Goal: Task Accomplishment & Management: Use online tool/utility

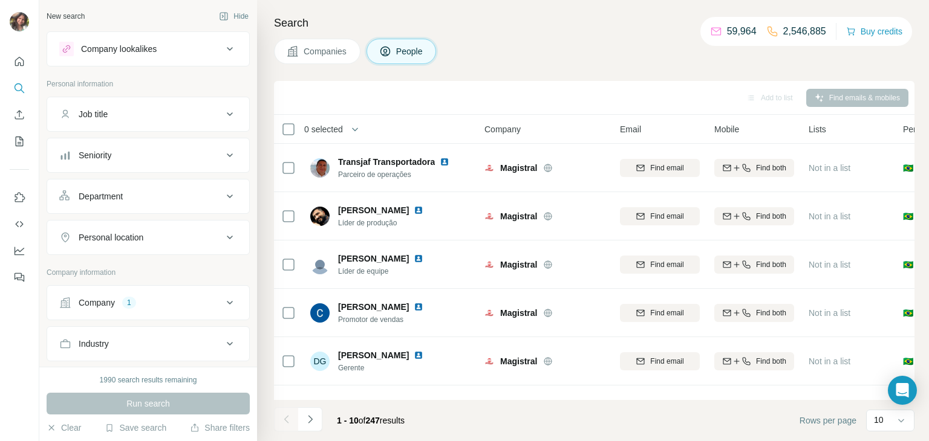
click at [111, 294] on button "Company 1" at bounding box center [148, 302] width 202 height 29
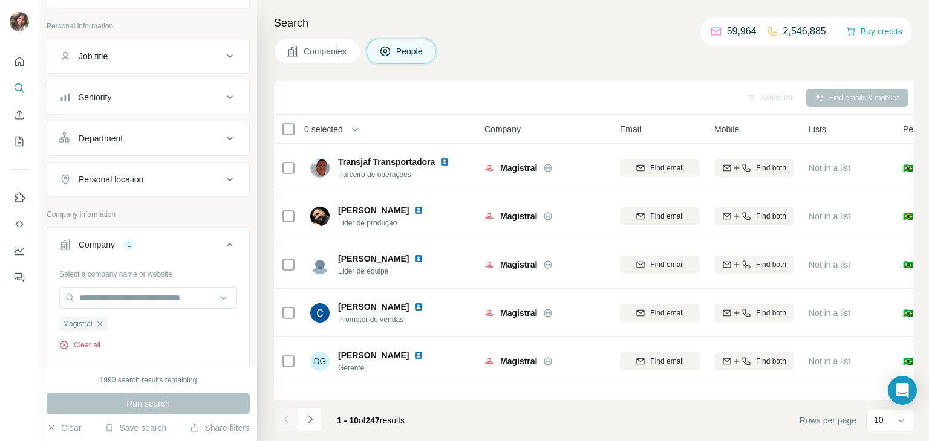
click at [89, 340] on button "Clear all" at bounding box center [79, 345] width 41 height 11
click at [122, 293] on input "text" at bounding box center [148, 298] width 178 height 22
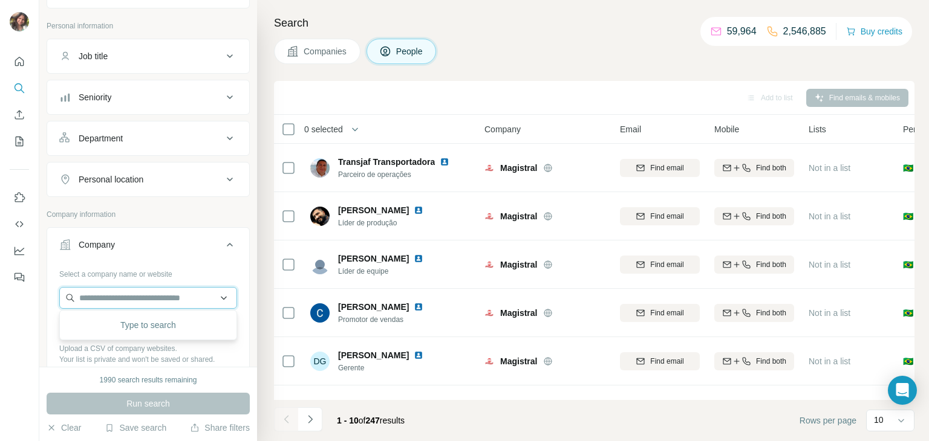
click at [122, 293] on input "text" at bounding box center [148, 298] width 178 height 22
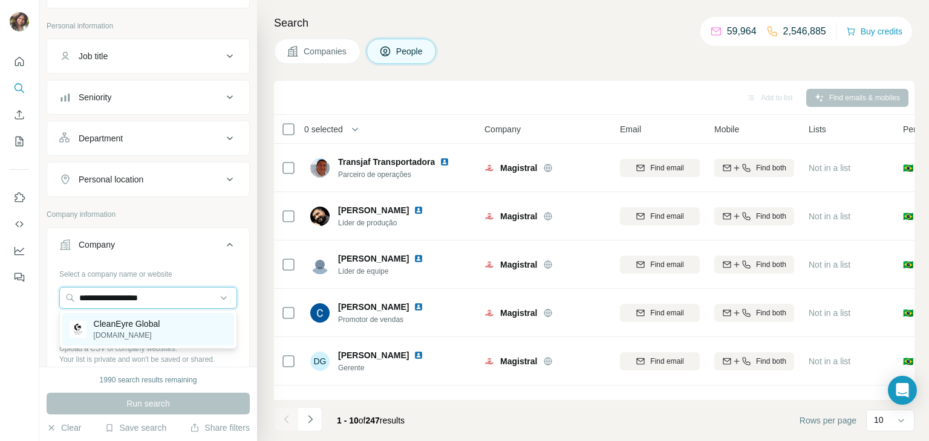
type input "**********"
click at [168, 324] on div "CleanEyre Global [DOMAIN_NAME]" at bounding box center [148, 329] width 172 height 33
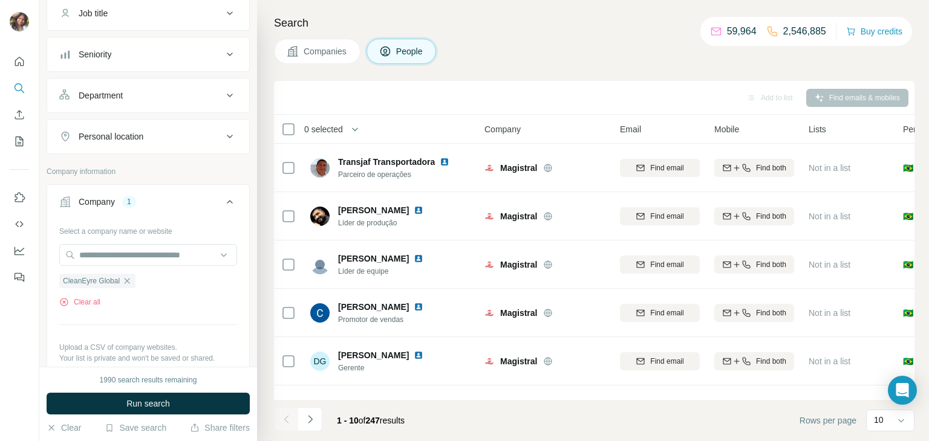
scroll to position [140, 0]
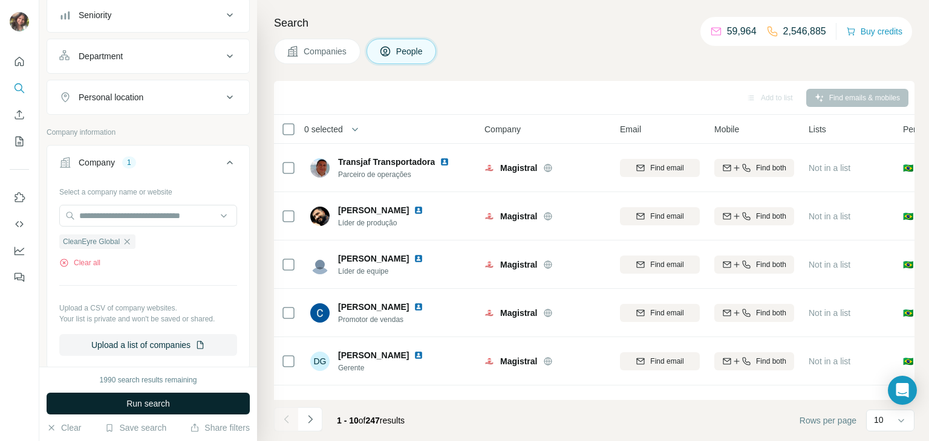
click at [160, 403] on span "Run search" at bounding box center [148, 404] width 44 height 12
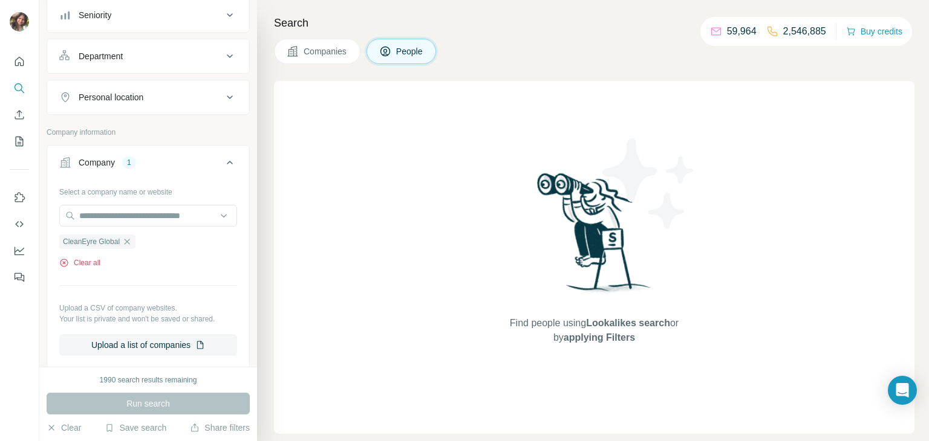
click at [92, 262] on button "Clear all" at bounding box center [79, 263] width 41 height 11
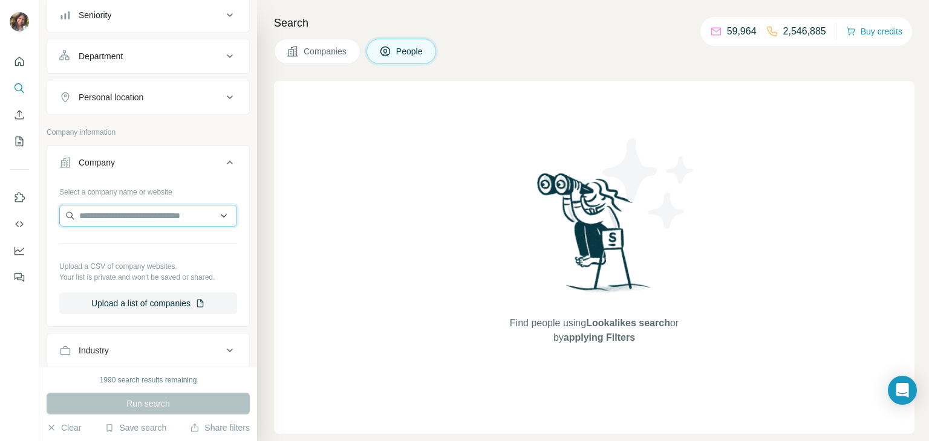
click at [126, 224] on input "text" at bounding box center [148, 216] width 178 height 22
type input "**********"
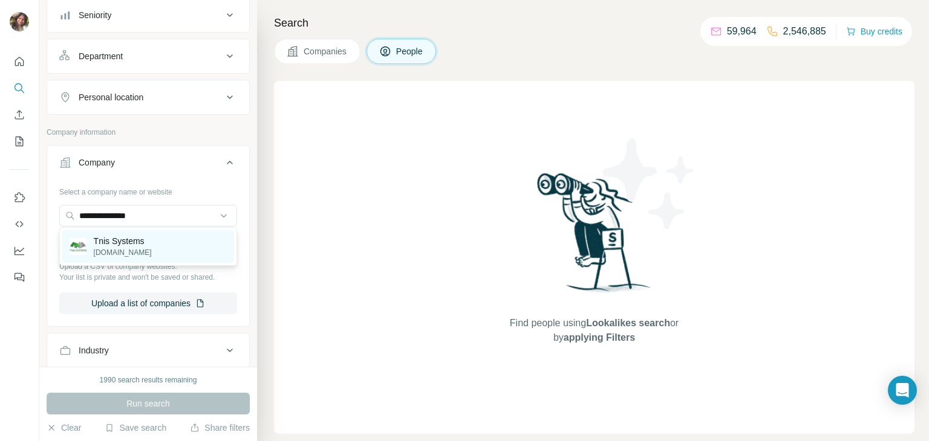
click at [131, 254] on p "[DOMAIN_NAME]" at bounding box center [123, 252] width 58 height 11
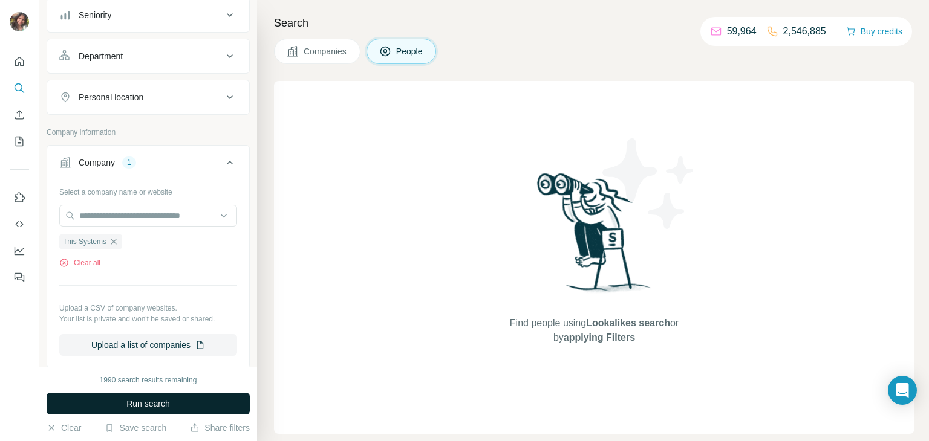
click at [154, 396] on button "Run search" at bounding box center [148, 404] width 203 height 22
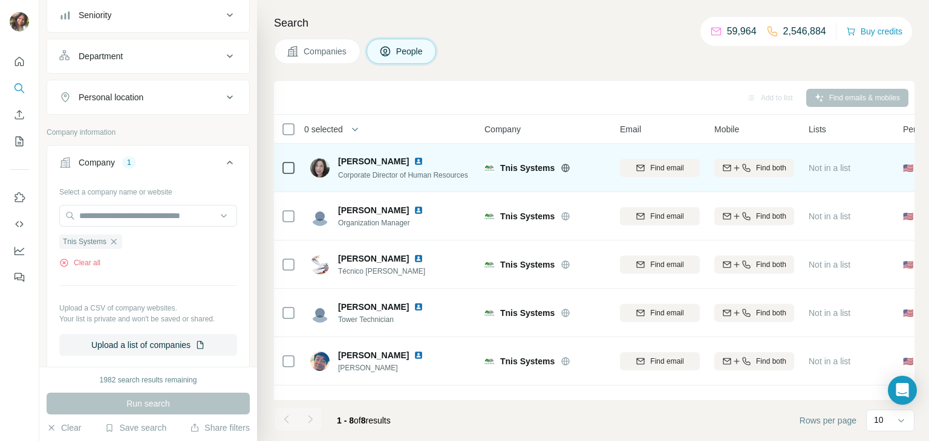
click at [414, 161] on img at bounding box center [419, 162] width 10 height 10
